Goal: Navigation & Orientation: Find specific page/section

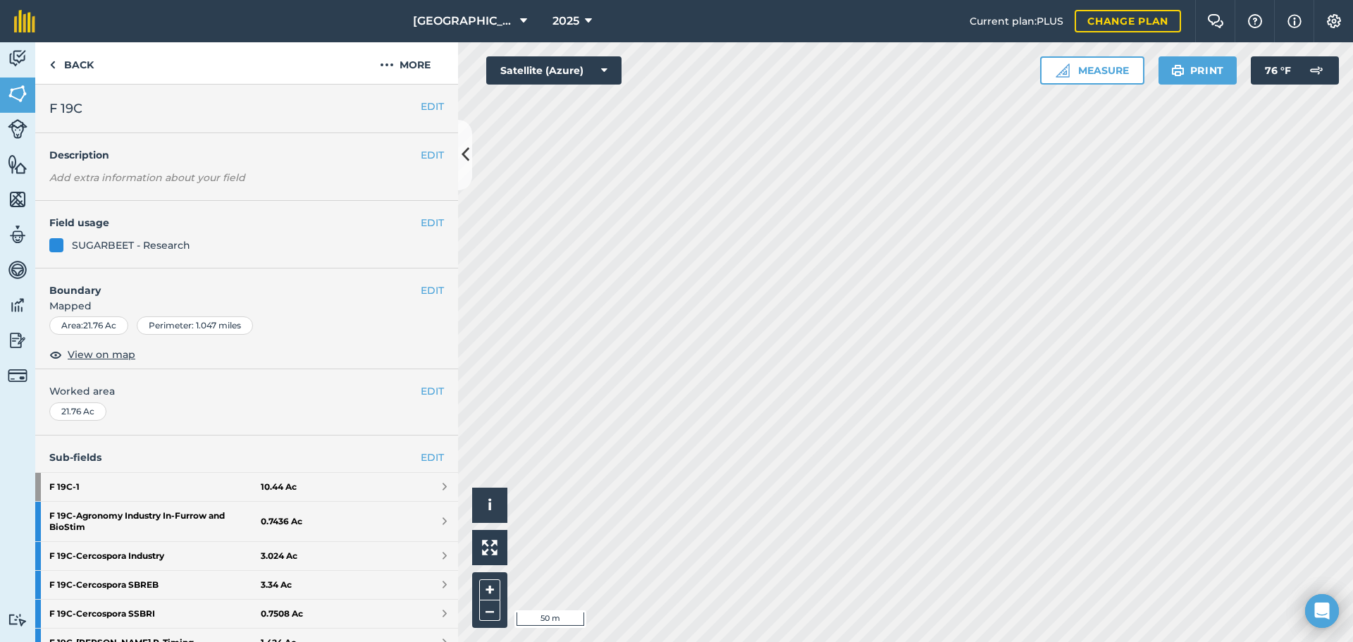
scroll to position [211, 0]
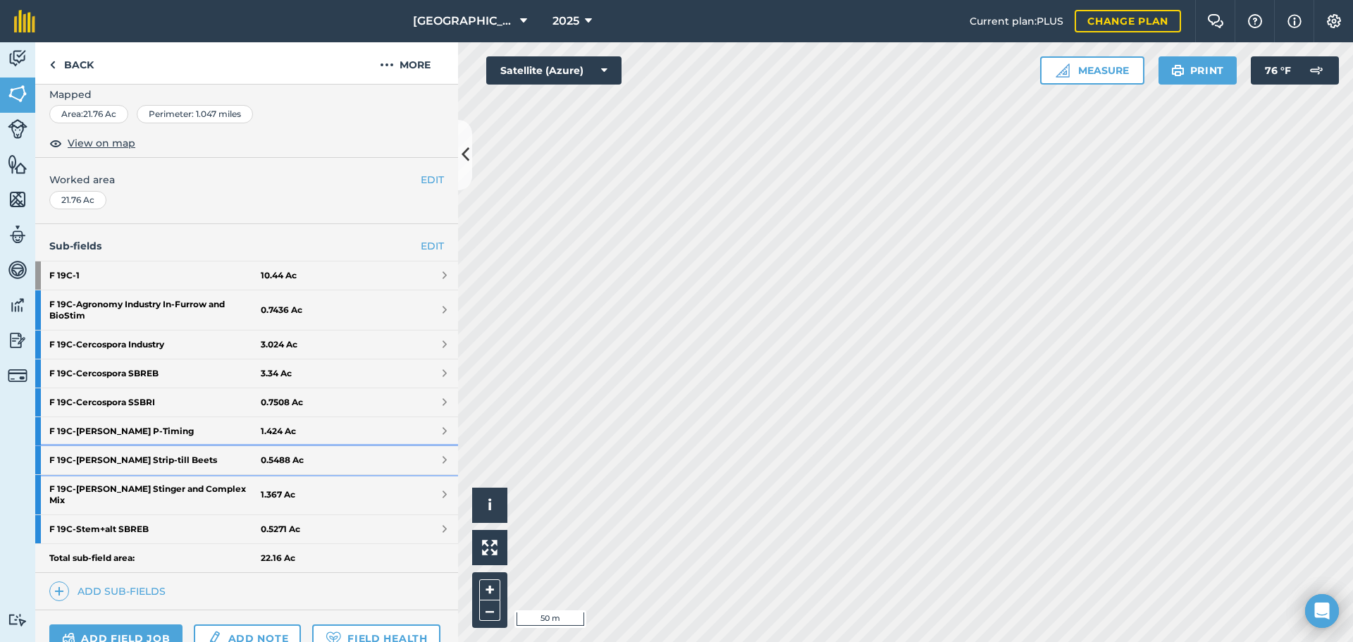
click at [139, 457] on strong "F 19C - [PERSON_NAME] Strip-till Beets" at bounding box center [154, 460] width 211 height 28
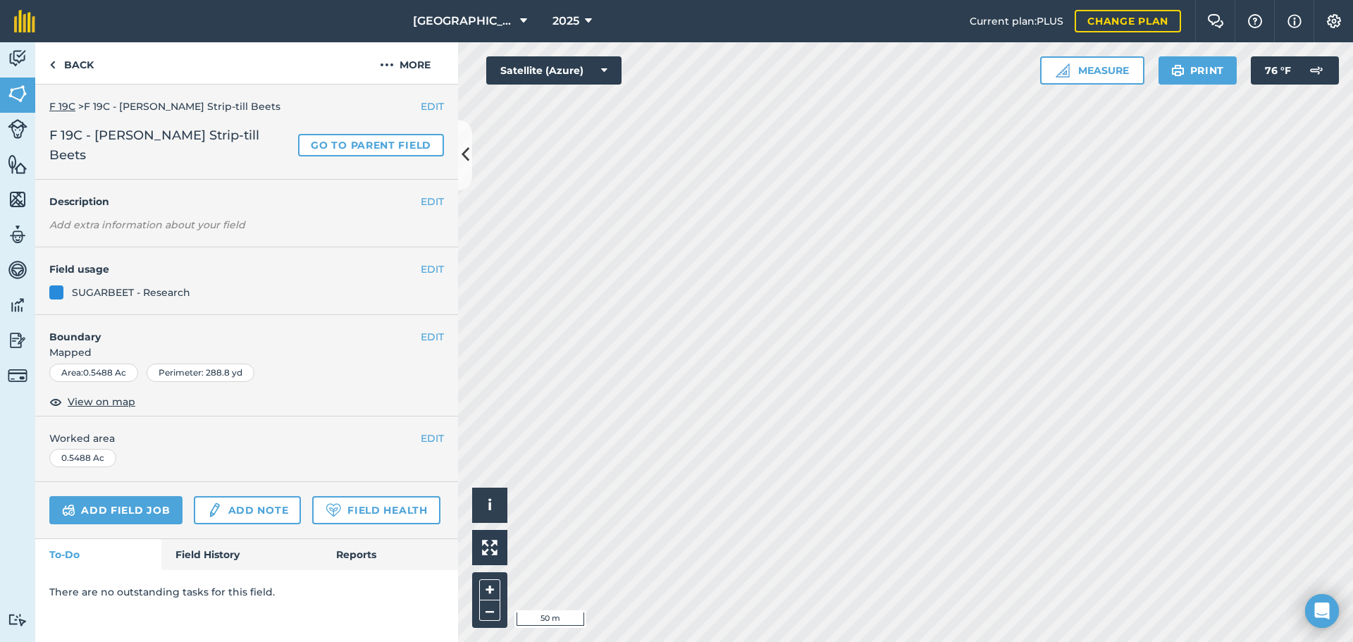
click at [87, 285] on div "SUGARBEET - Research" at bounding box center [131, 293] width 118 height 16
click at [227, 541] on link "Field History" at bounding box center [241, 554] width 160 height 31
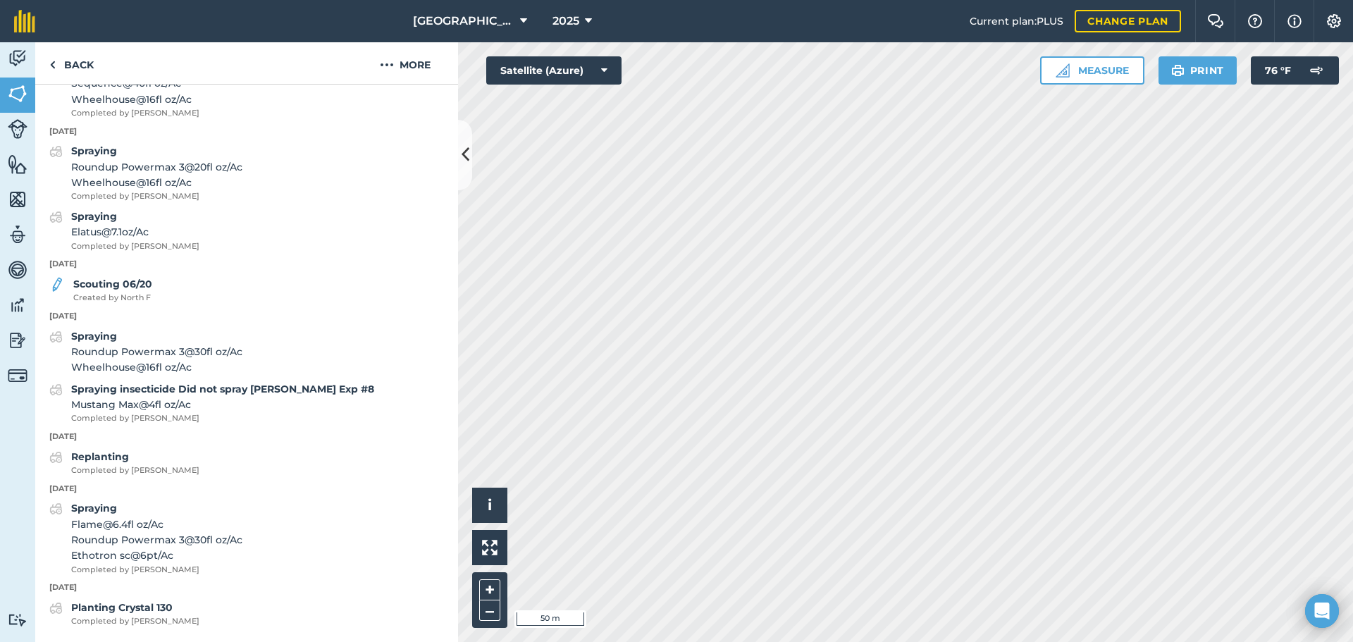
scroll to position [779, 0]
